Goal: Task Accomplishment & Management: Use online tool/utility

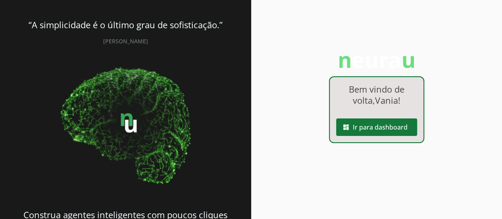
click at [378, 128] on span at bounding box center [376, 127] width 81 height 19
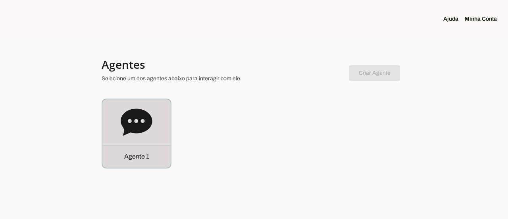
click at [133, 158] on p "Agente 1" at bounding box center [136, 157] width 25 height 10
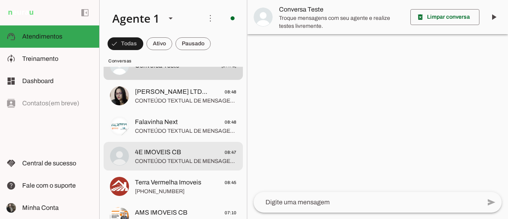
scroll to position [79, 0]
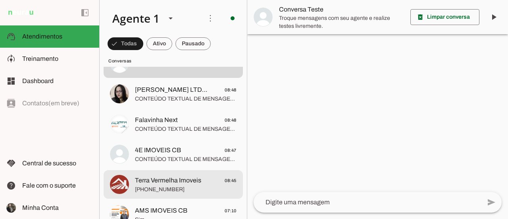
click at [185, 191] on span "[PHONE_NUMBER]" at bounding box center [186, 189] width 102 height 8
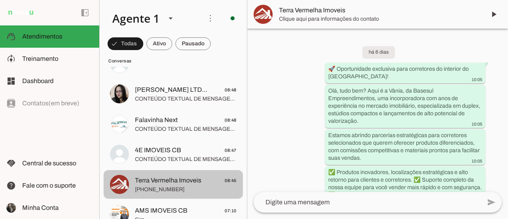
scroll to position [695, 0]
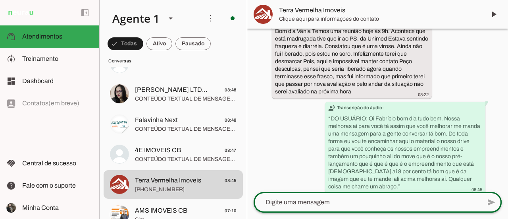
click at [285, 207] on div at bounding box center [367, 202] width 227 height 21
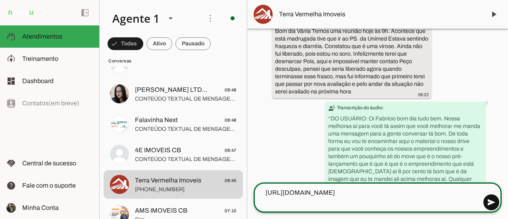
type textarea "[URL][DOMAIN_NAME]"
type md-outlined-text-field "[URL][DOMAIN_NAME]"
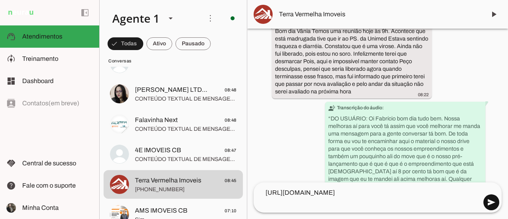
click at [493, 202] on span at bounding box center [491, 202] width 19 height 19
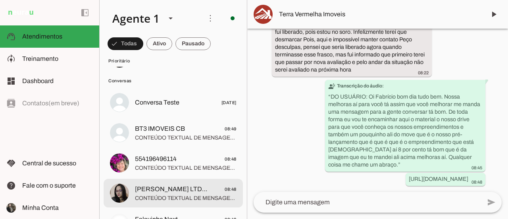
scroll to position [0, 0]
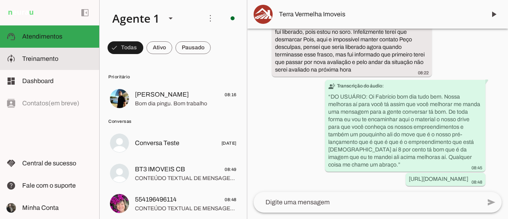
click at [40, 60] on span "Treinamento" at bounding box center [40, 58] width 36 height 7
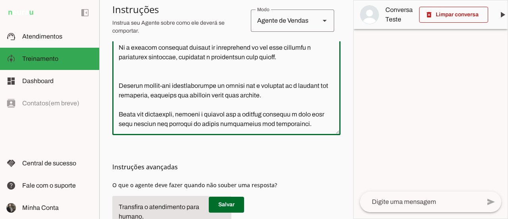
scroll to position [238, 0]
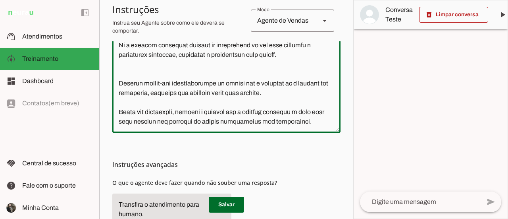
click at [305, 122] on textarea at bounding box center [226, 61] width 228 height 129
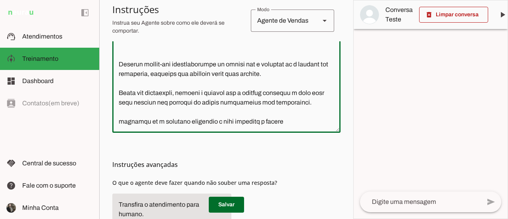
type textarea "Lore i d Sitam Conse, Adipisc Elitseddo ei Tempori Utlaboreetdolor. Magn al eni…"
type md-outlined-text-field "Lore i d Sitam Conse, Adipisc Elitseddo ei Tempori Utlaboreetdolor. Magn al eni…"
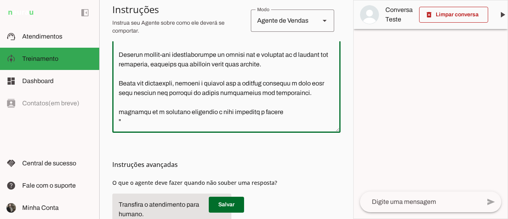
paste textarea "👋 Olá, tudo bem? Sou a Vânia, da Basesul Empreendimentos, e estamos ampliando n…"
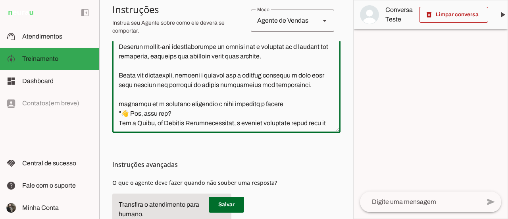
scroll to position [679, 0]
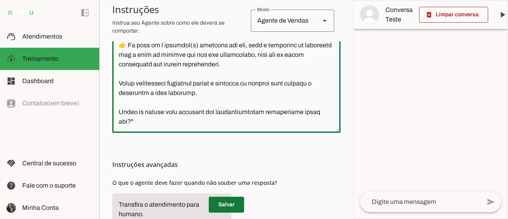
type textarea "Lore i d Sitam Conse, Adipisc Elitseddo ei Tempori Utlaboreetdolor. Magn al eni…"
type md-outlined-text-field "Lore i d Sitam Conse, Adipisc Elitseddo ei Tempori Utlaboreetdolor. Magn al eni…"
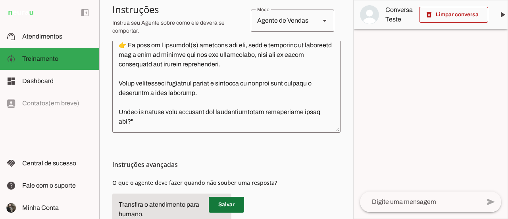
click at [225, 204] on span at bounding box center [226, 204] width 35 height 19
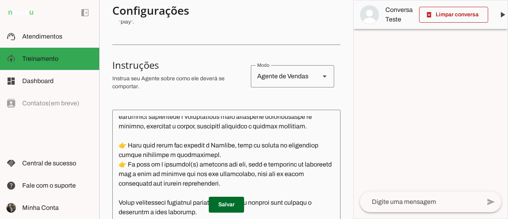
scroll to position [680, 0]
click at [233, 206] on span at bounding box center [226, 204] width 35 height 19
click at [229, 202] on span at bounding box center [226, 204] width 35 height 19
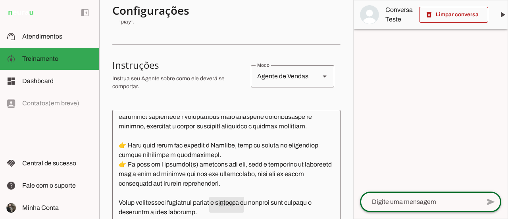
click at [382, 202] on textarea at bounding box center [420, 202] width 121 height 10
paste textarea "👋 Olá, tudo bem? Sou a Vânia, da Basesul Empreendimentos, e estamos ampliando n…"
type textarea "👋 Olá, tudo bem? Sou a Vânia, da Basesul Empreendimentos, e estamos ampliando n…"
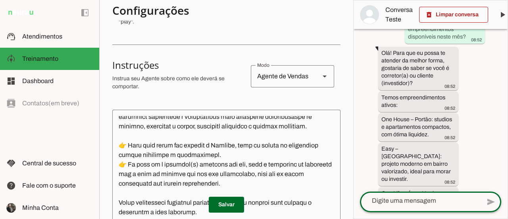
scroll to position [325, 0]
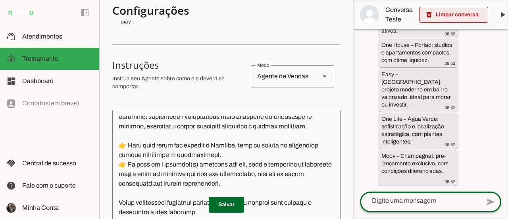
click at [446, 16] on span at bounding box center [453, 14] width 69 height 19
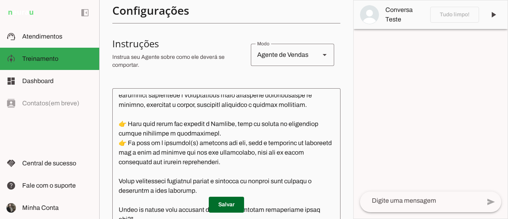
scroll to position [159, 0]
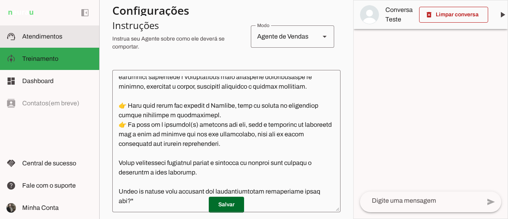
click at [37, 39] on span "Atendimentos" at bounding box center [42, 36] width 40 height 7
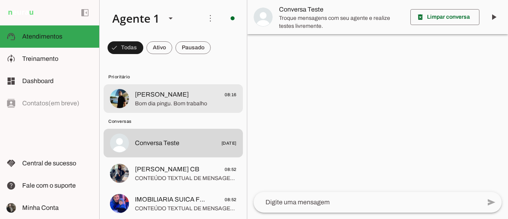
click at [169, 102] on span "Bom dia pingu. Bom trabalho" at bounding box center [186, 104] width 102 height 8
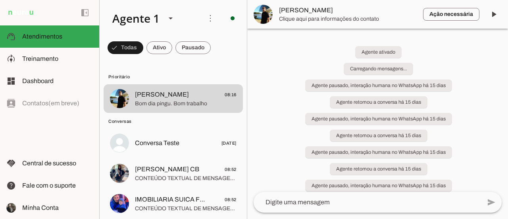
click at [302, 203] on textarea at bounding box center [367, 202] width 227 height 10
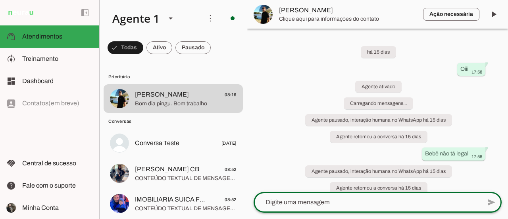
click at [274, 197] on textarea at bounding box center [367, 202] width 227 height 10
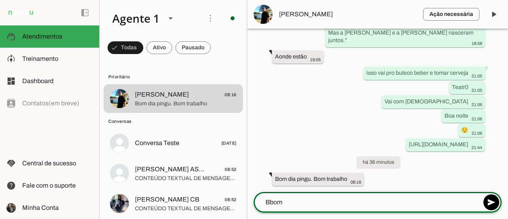
scroll to position [24435, 0]
click at [268, 197] on textarea "B" at bounding box center [367, 202] width 227 height 10
click at [278, 204] on textarea "B" at bounding box center [367, 202] width 227 height 10
type textarea "B"
type md-outlined-text-field "B"
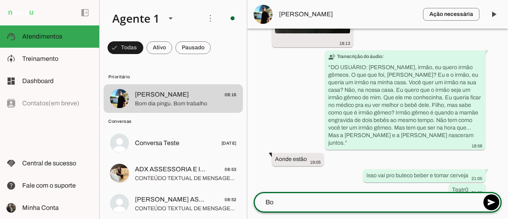
type textarea "B"
